Goal: Check status

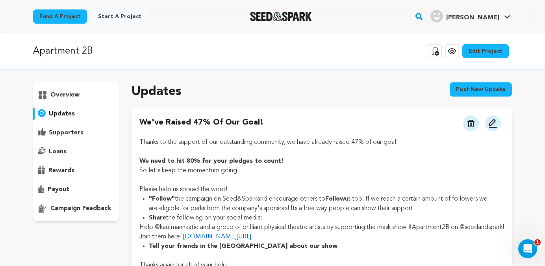
click at [51, 94] on p "overview" at bounding box center [64, 94] width 29 height 9
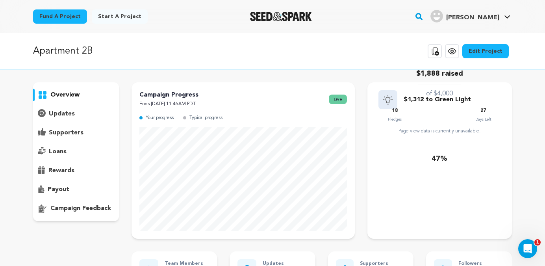
click at [70, 92] on p "overview" at bounding box center [64, 94] width 29 height 9
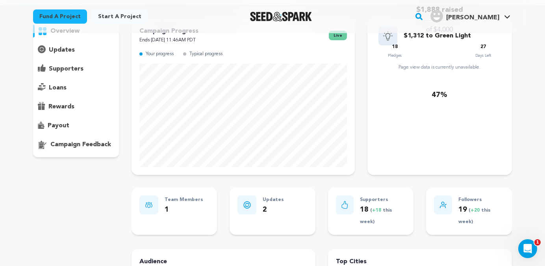
scroll to position [54, 0]
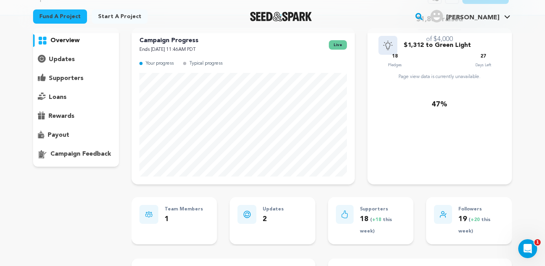
click at [69, 76] on p "supporters" at bounding box center [66, 78] width 35 height 9
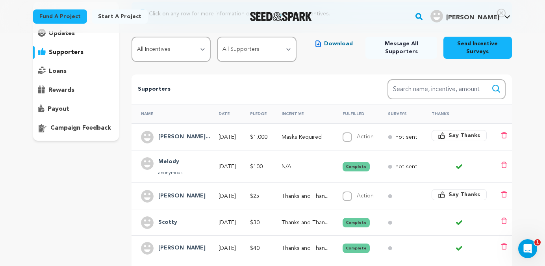
scroll to position [81, 0]
